Goal: Navigation & Orientation: Find specific page/section

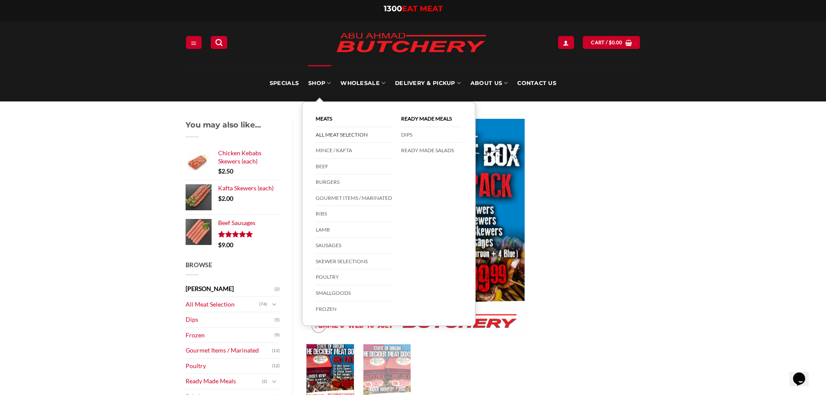
click at [342, 134] on link "All Meat Selection" at bounding box center [354, 135] width 76 height 16
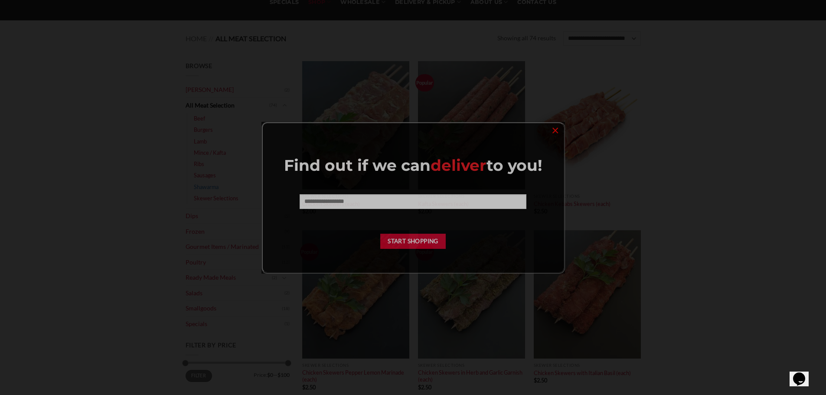
scroll to position [87, 0]
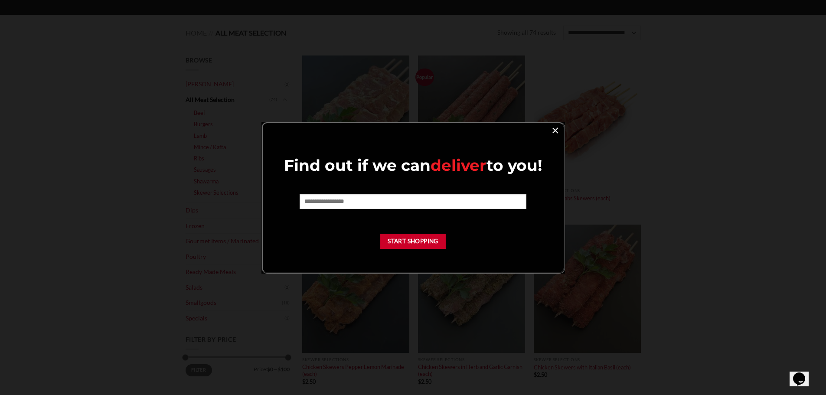
click at [549, 134] on link "×" at bounding box center [555, 130] width 13 height 12
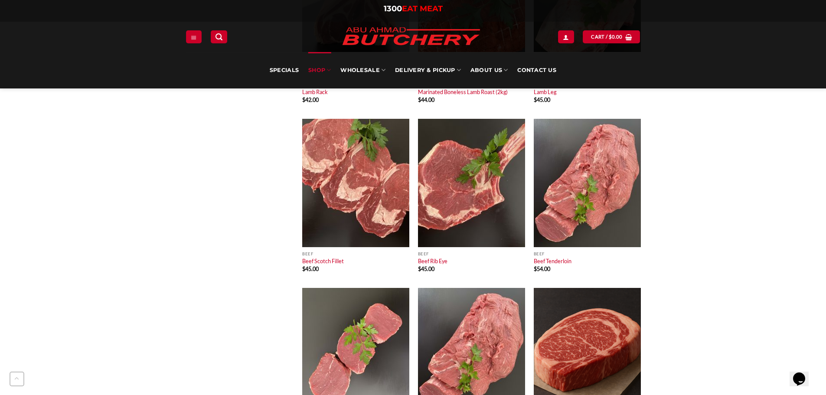
scroll to position [3642, 0]
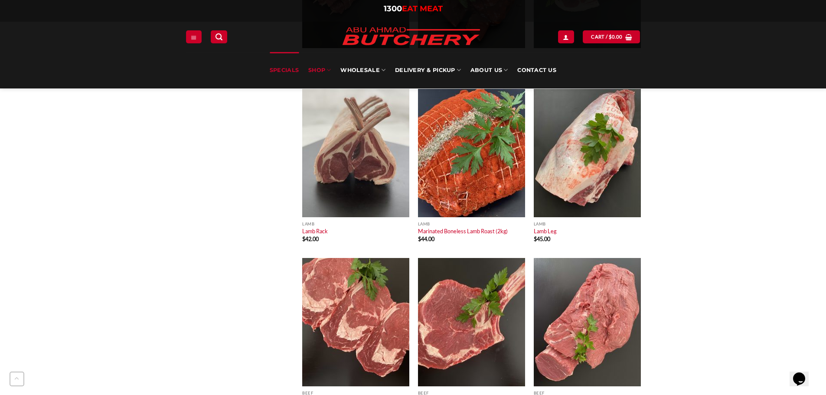
click at [293, 70] on link "Specials" at bounding box center [284, 70] width 29 height 36
